Goal: Communication & Community: Participate in discussion

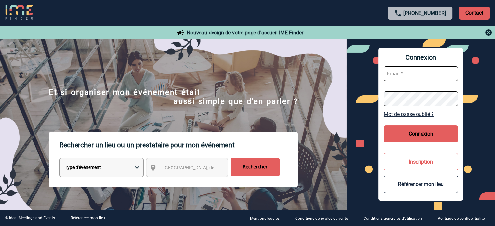
type input "cleborgne@ime-groupe.com"
click at [422, 134] on button "Connexion" at bounding box center [421, 133] width 74 height 17
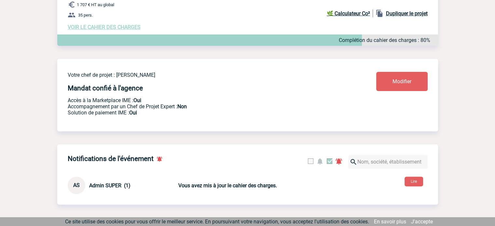
scroll to position [228, 0]
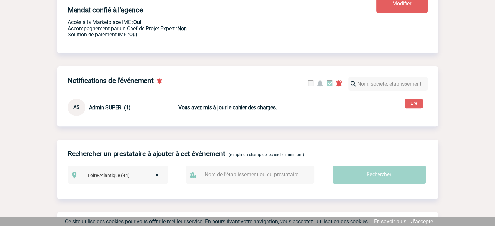
click at [233, 111] on b "Vous avez mis à jour le cahier des charges." at bounding box center [227, 107] width 99 height 6
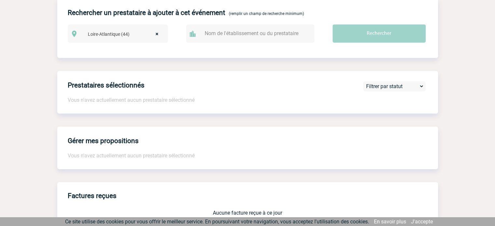
scroll to position [364, 0]
